Goal: Book appointment/travel/reservation

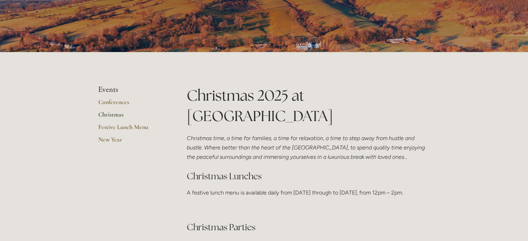
scroll to position [93, 0]
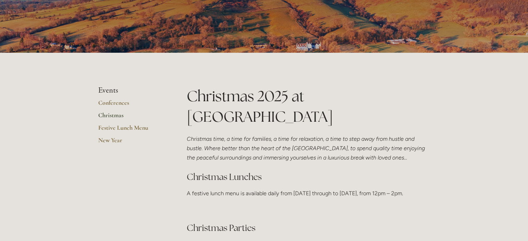
click at [109, 113] on link "Christmas" at bounding box center [131, 117] width 66 height 12
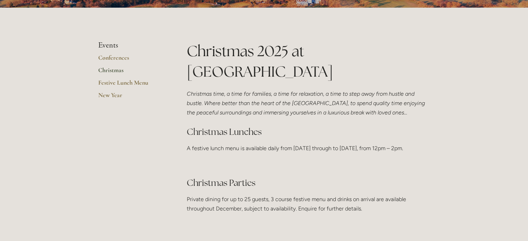
scroll to position [137, 0]
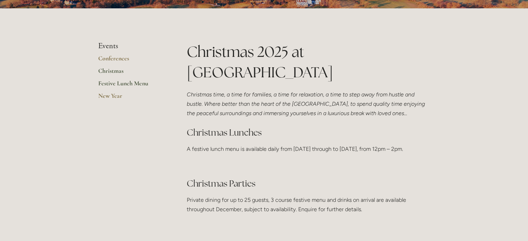
click at [125, 83] on link "Festive Lunch Menu" at bounding box center [131, 85] width 66 height 12
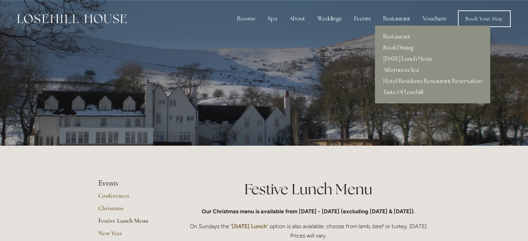
click at [401, 49] on link "Book Dining" at bounding box center [432, 47] width 115 height 11
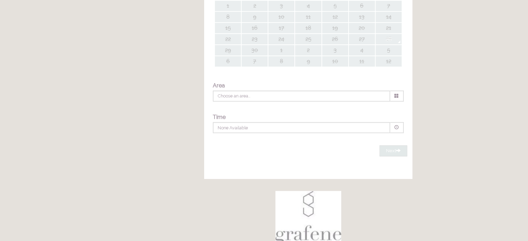
type input "Any Area"
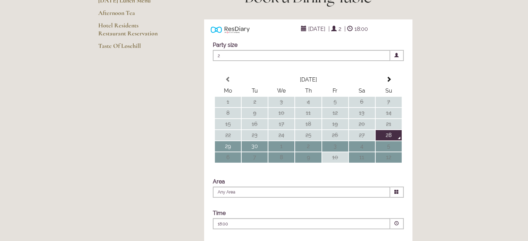
scroll to position [112, 0]
click at [391, 82] on span at bounding box center [388, 79] width 6 height 6
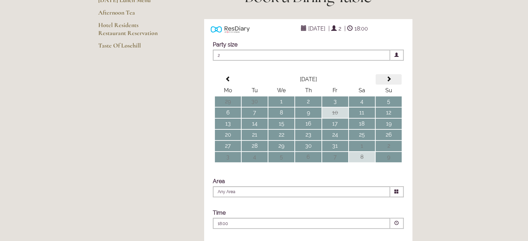
click at [391, 82] on span at bounding box center [388, 79] width 6 height 6
